Goal: Check status

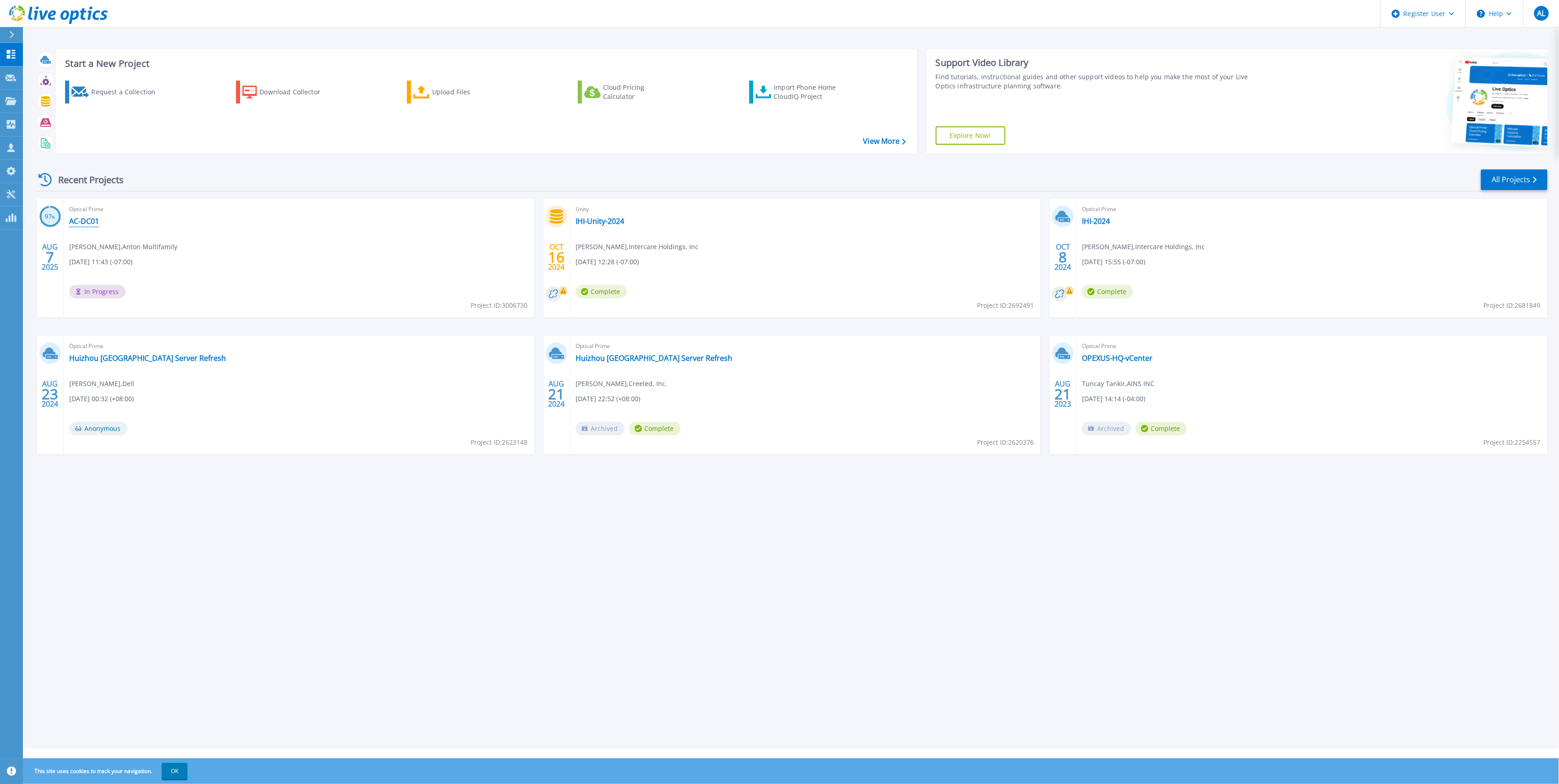
click at [91, 222] on link "AC-DC01" at bounding box center [84, 221] width 30 height 9
